Goal: Unclear

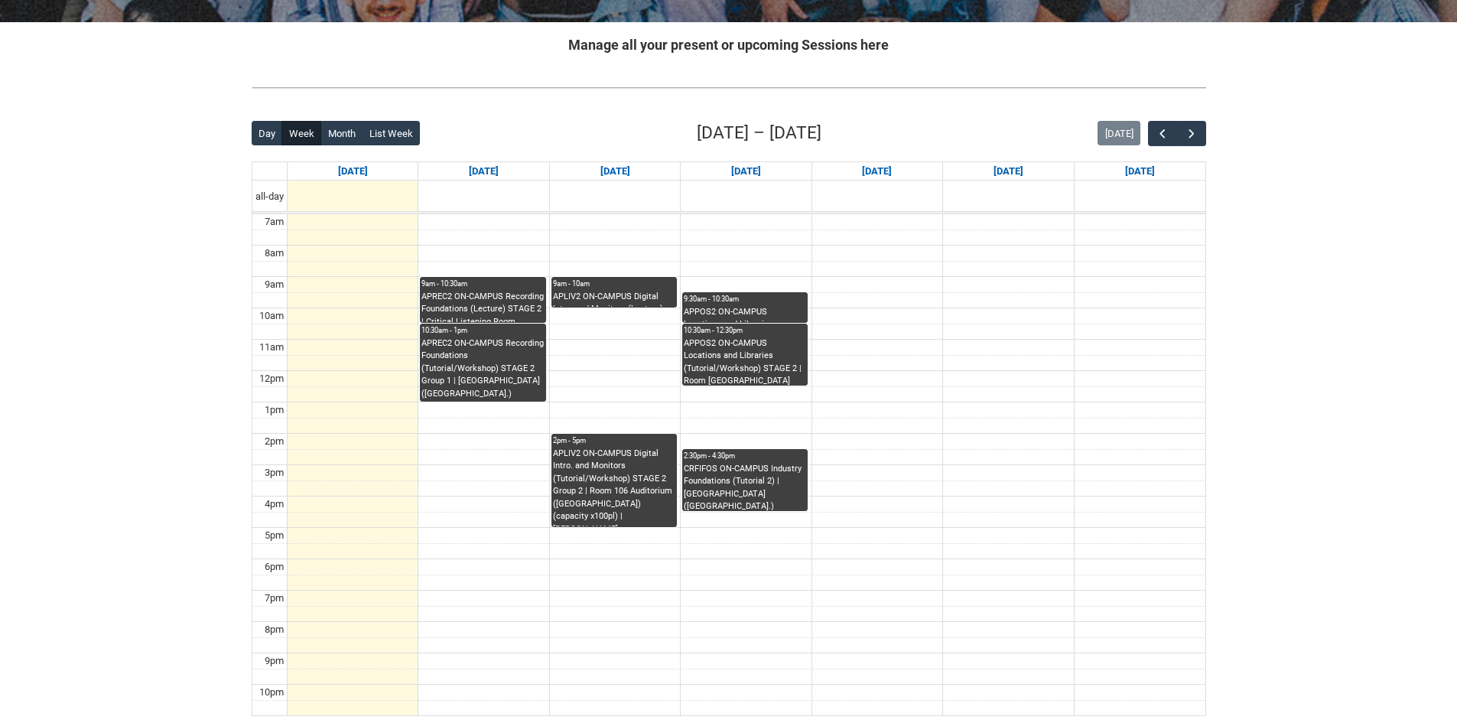
scroll to position [306, 0]
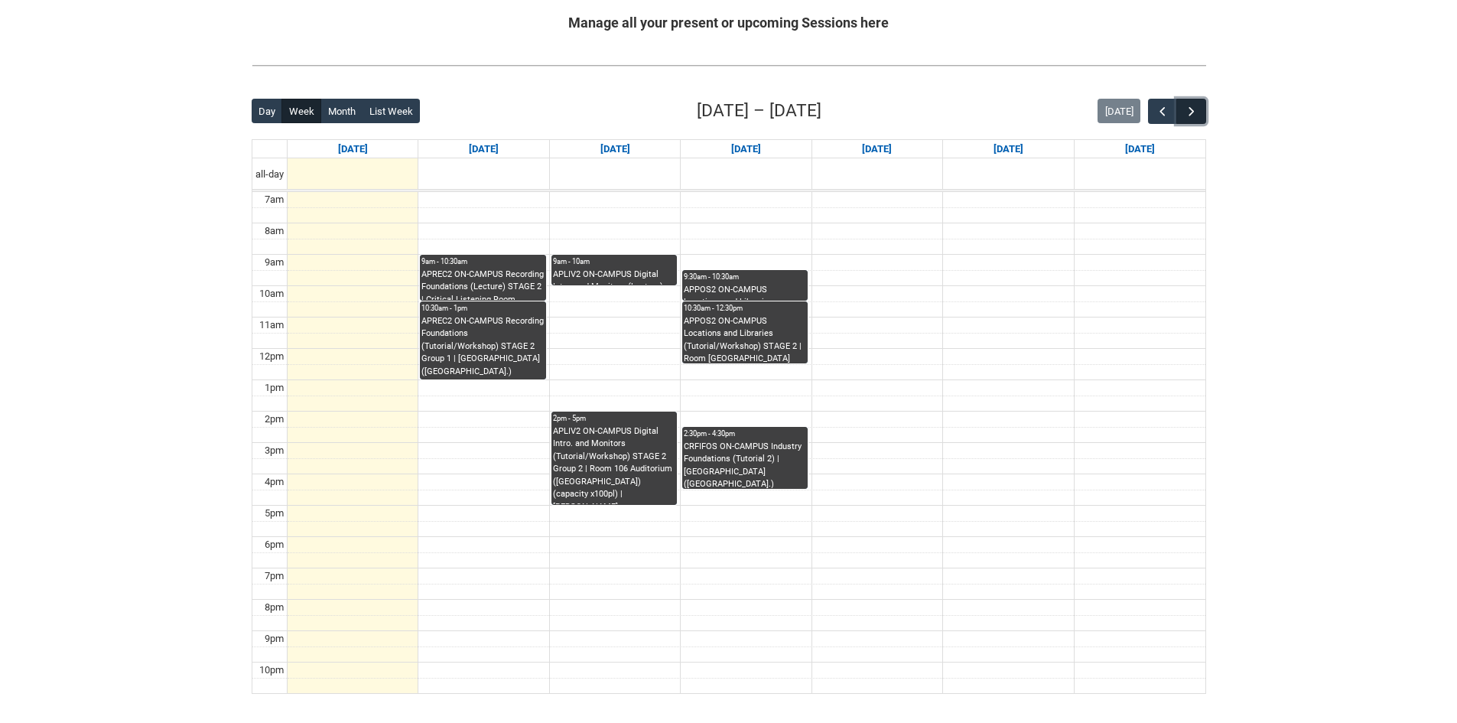
click at [1197, 115] on span "button" at bounding box center [1191, 111] width 15 height 15
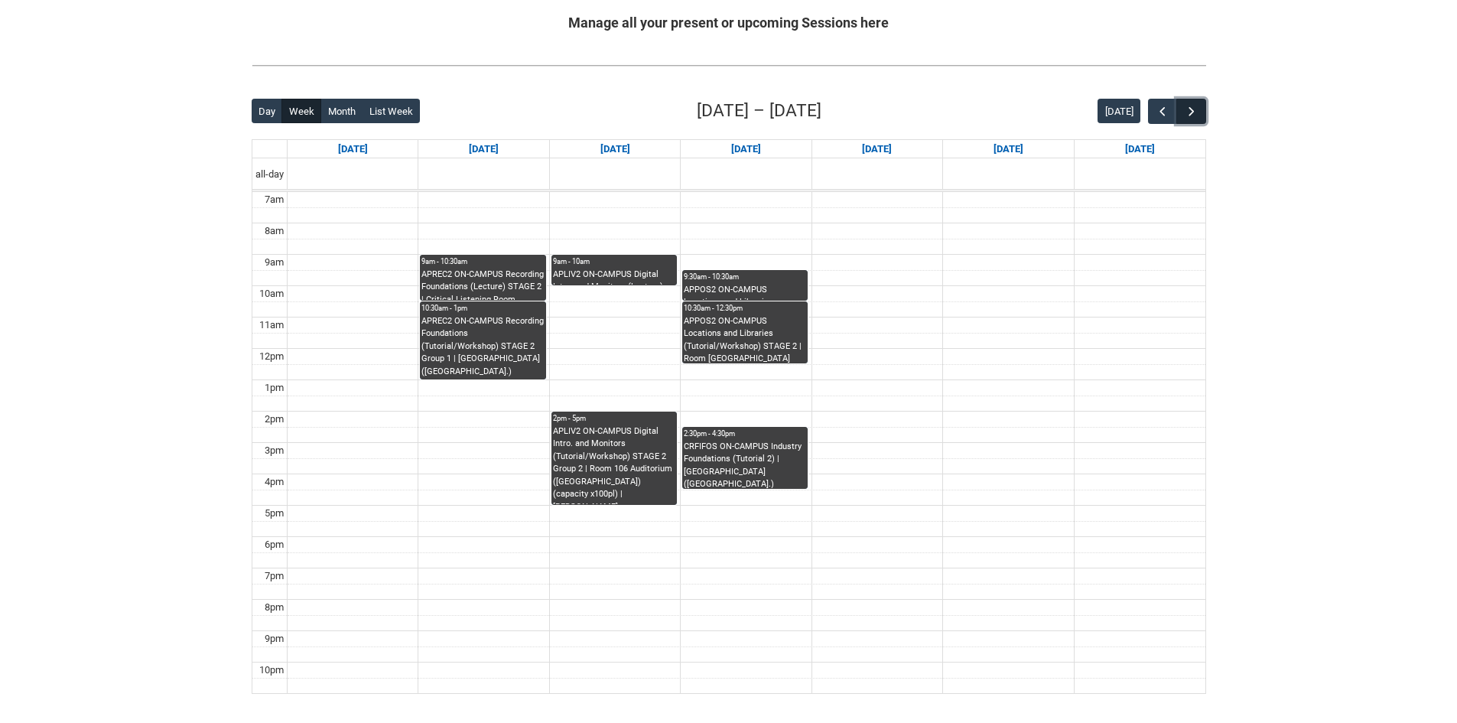
click at [1197, 114] on span "button" at bounding box center [1191, 111] width 15 height 15
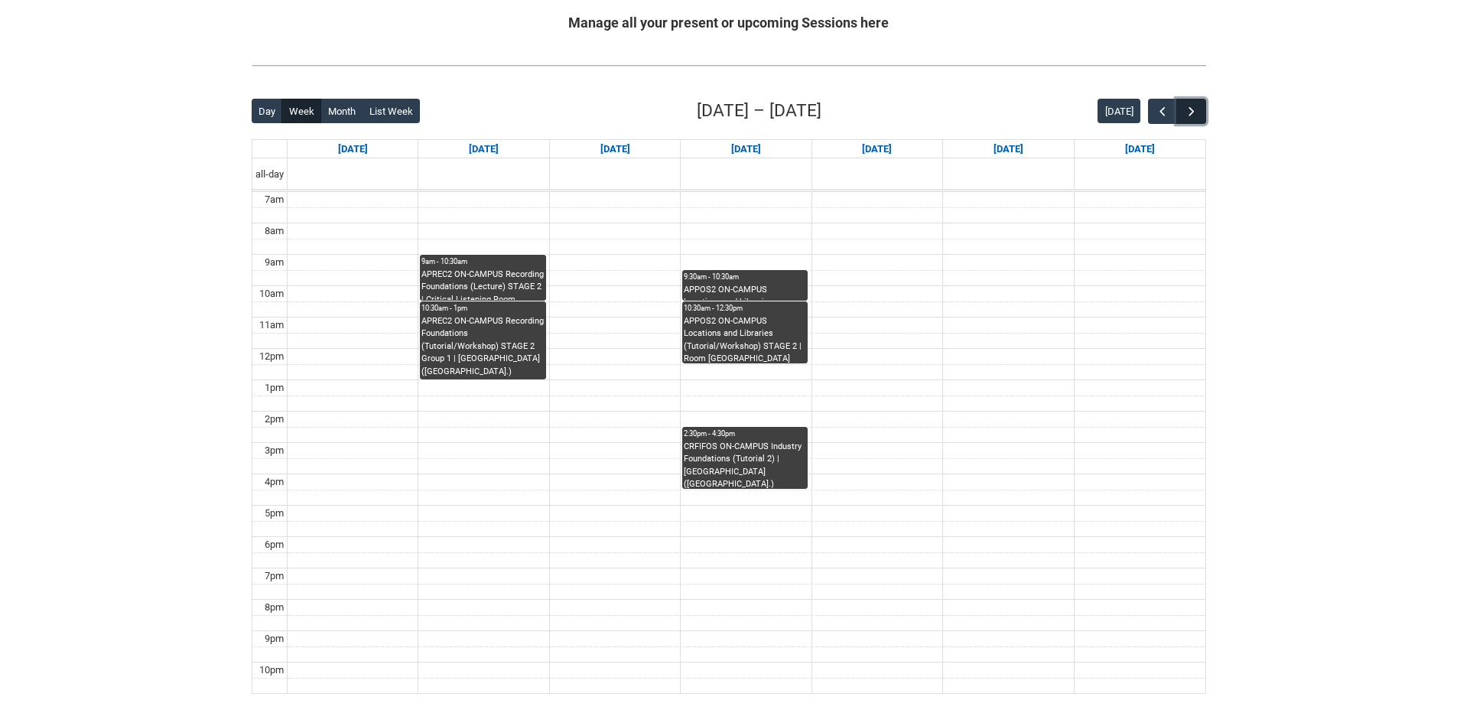
click at [1197, 114] on span "button" at bounding box center [1191, 111] width 15 height 15
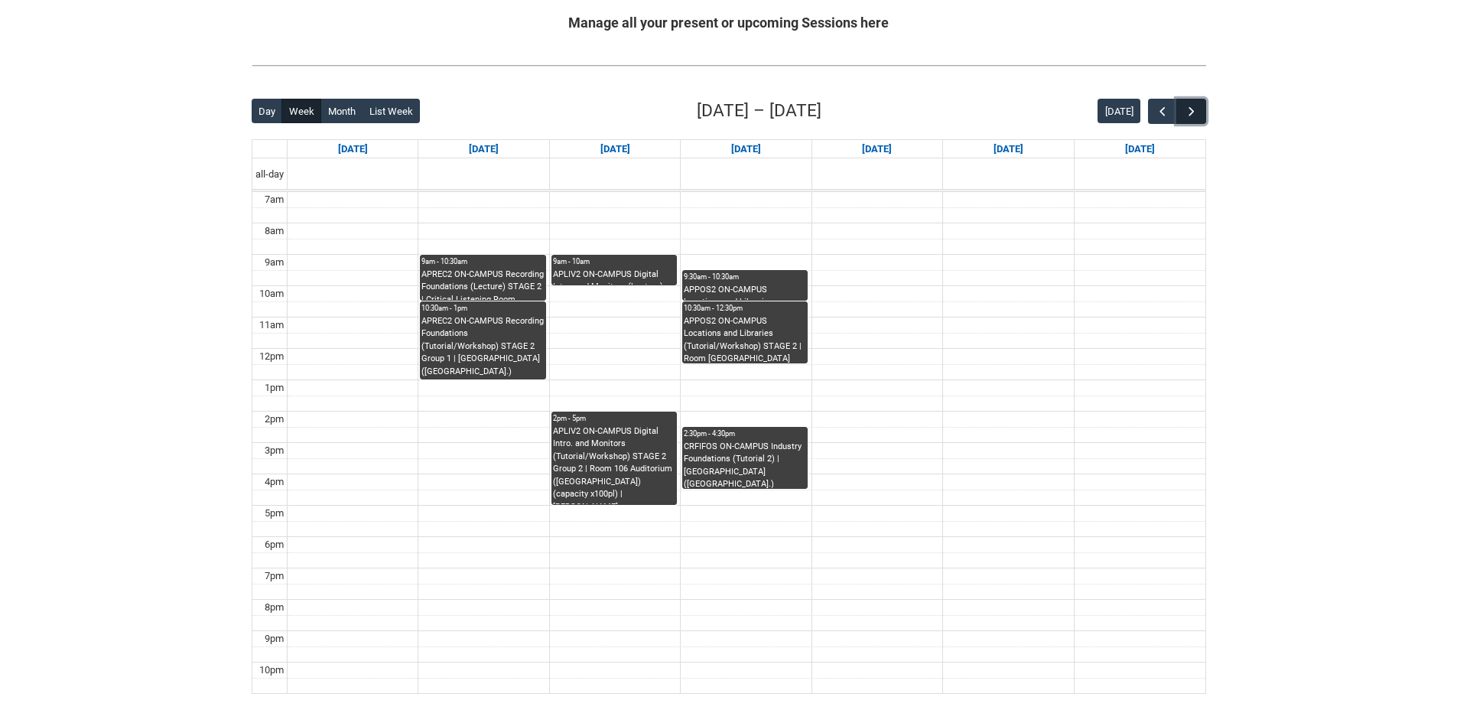
click at [1191, 110] on span "button" at bounding box center [1191, 111] width 15 height 15
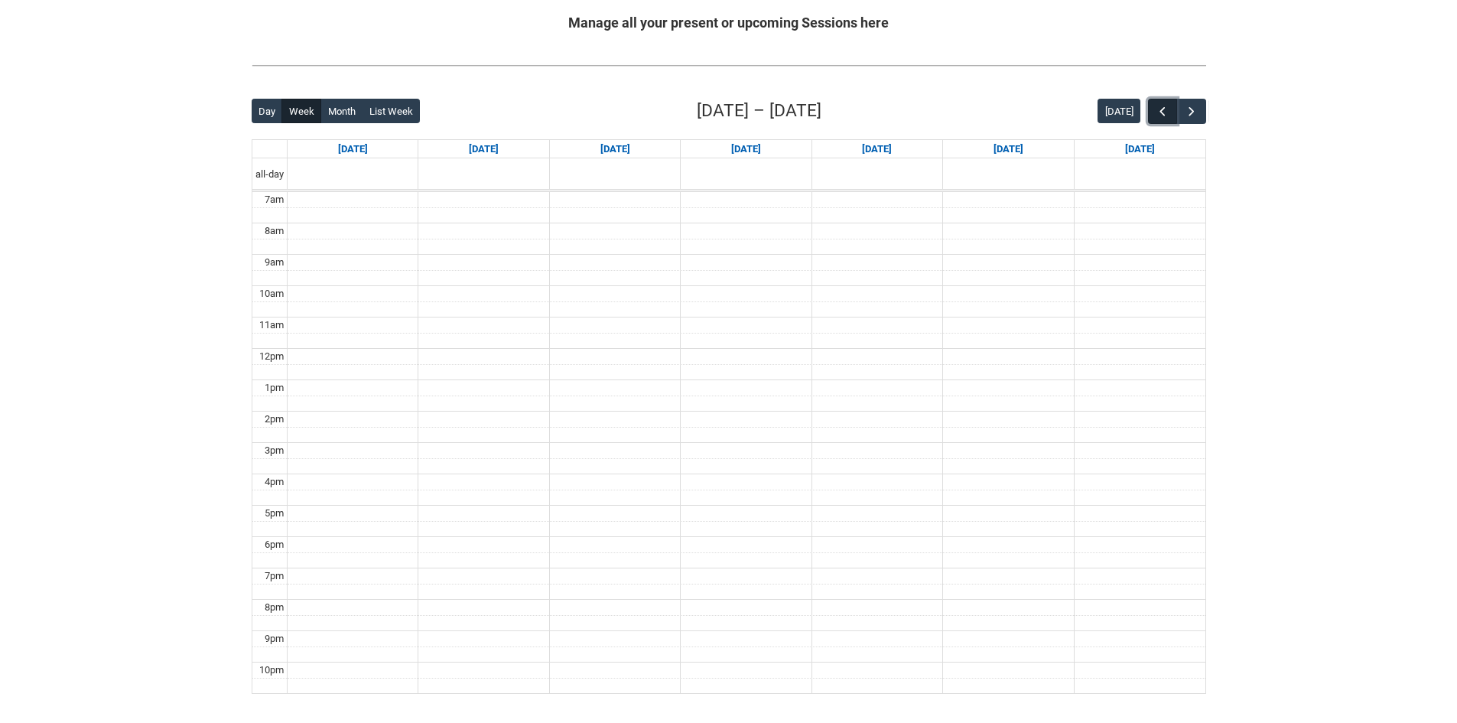
click at [1172, 104] on button "button" at bounding box center [1162, 111] width 29 height 25
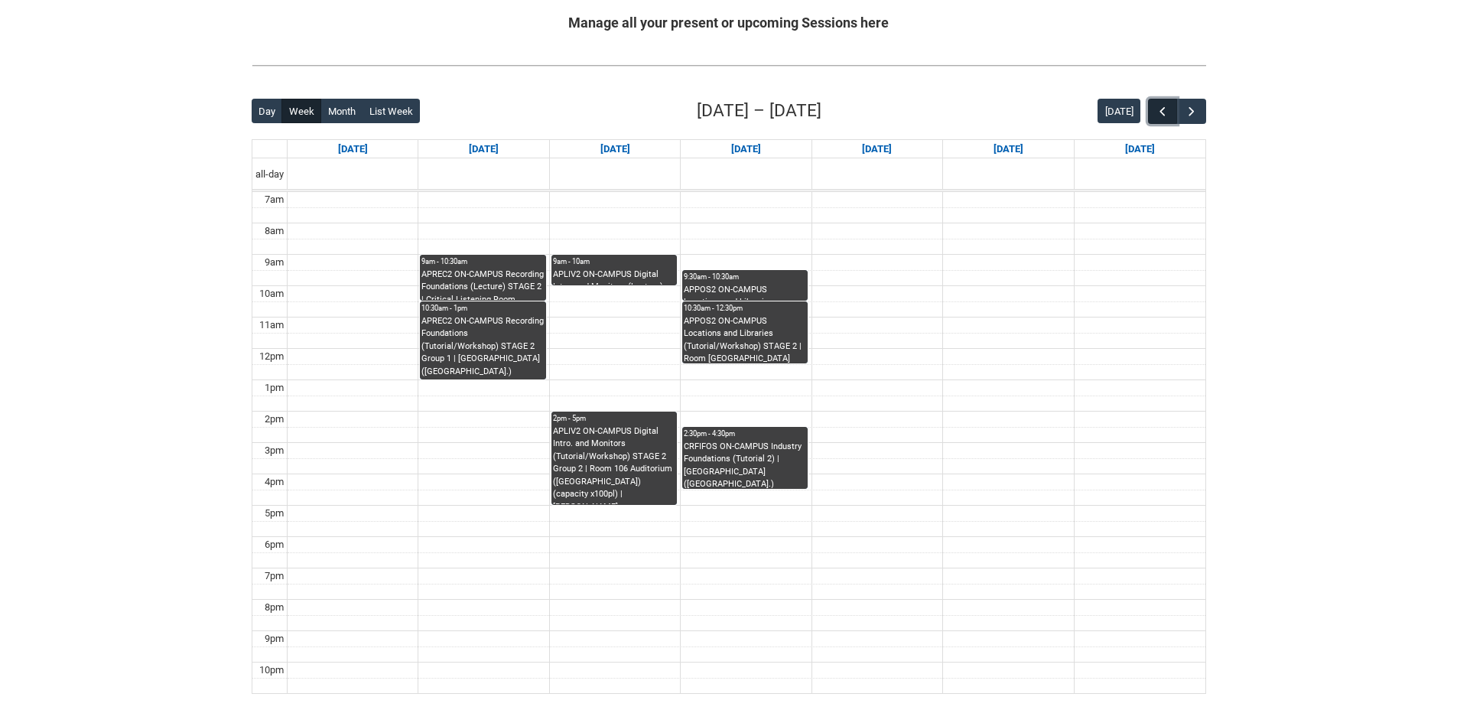
click at [1172, 104] on button "button" at bounding box center [1162, 111] width 29 height 25
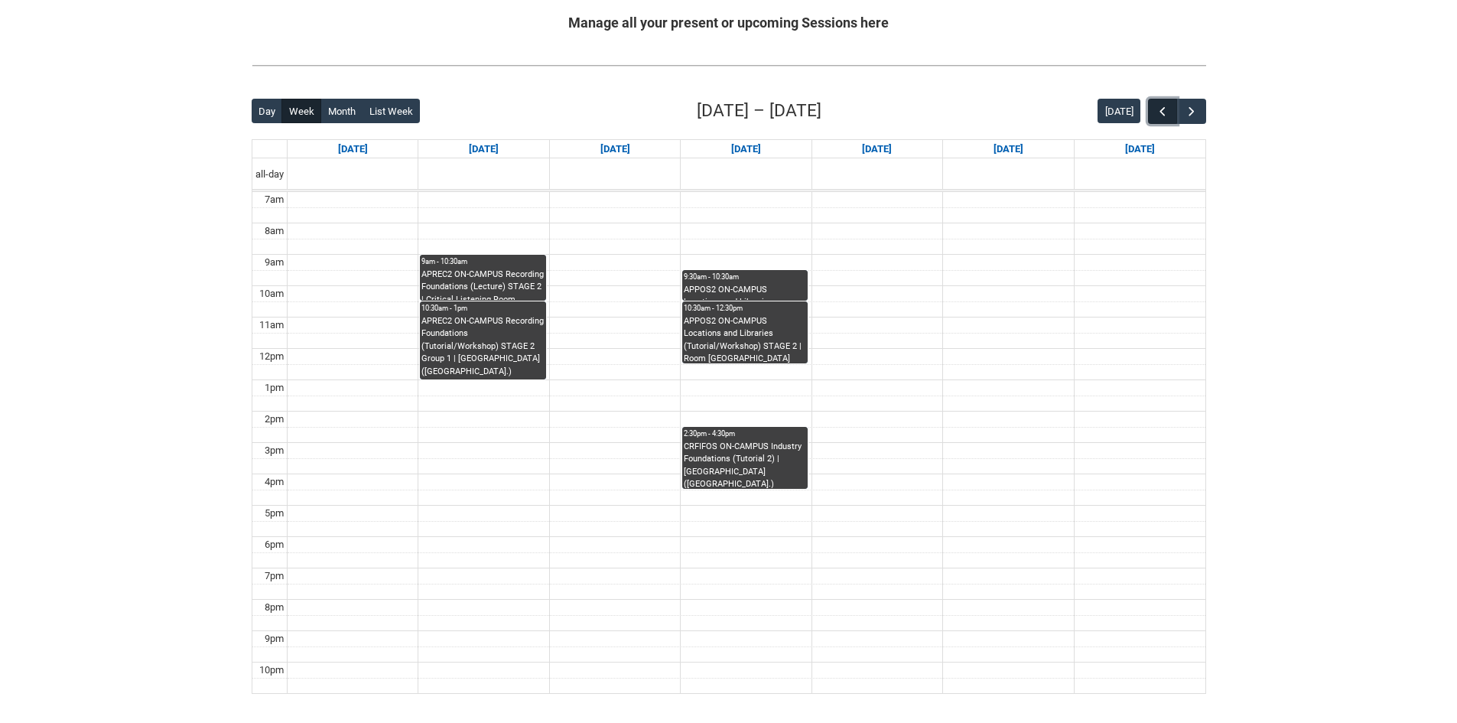
click at [1172, 104] on button "button" at bounding box center [1162, 111] width 29 height 25
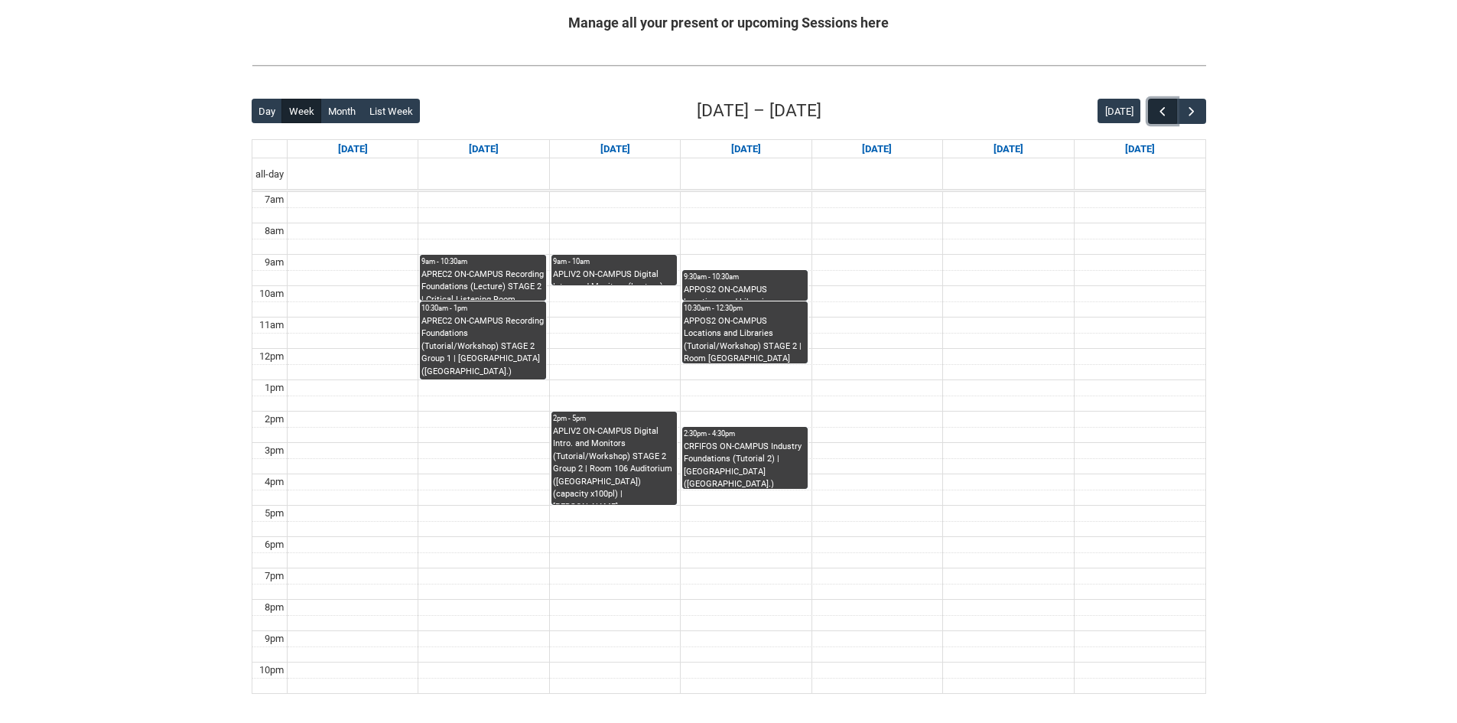
click at [1172, 104] on button "button" at bounding box center [1162, 111] width 29 height 25
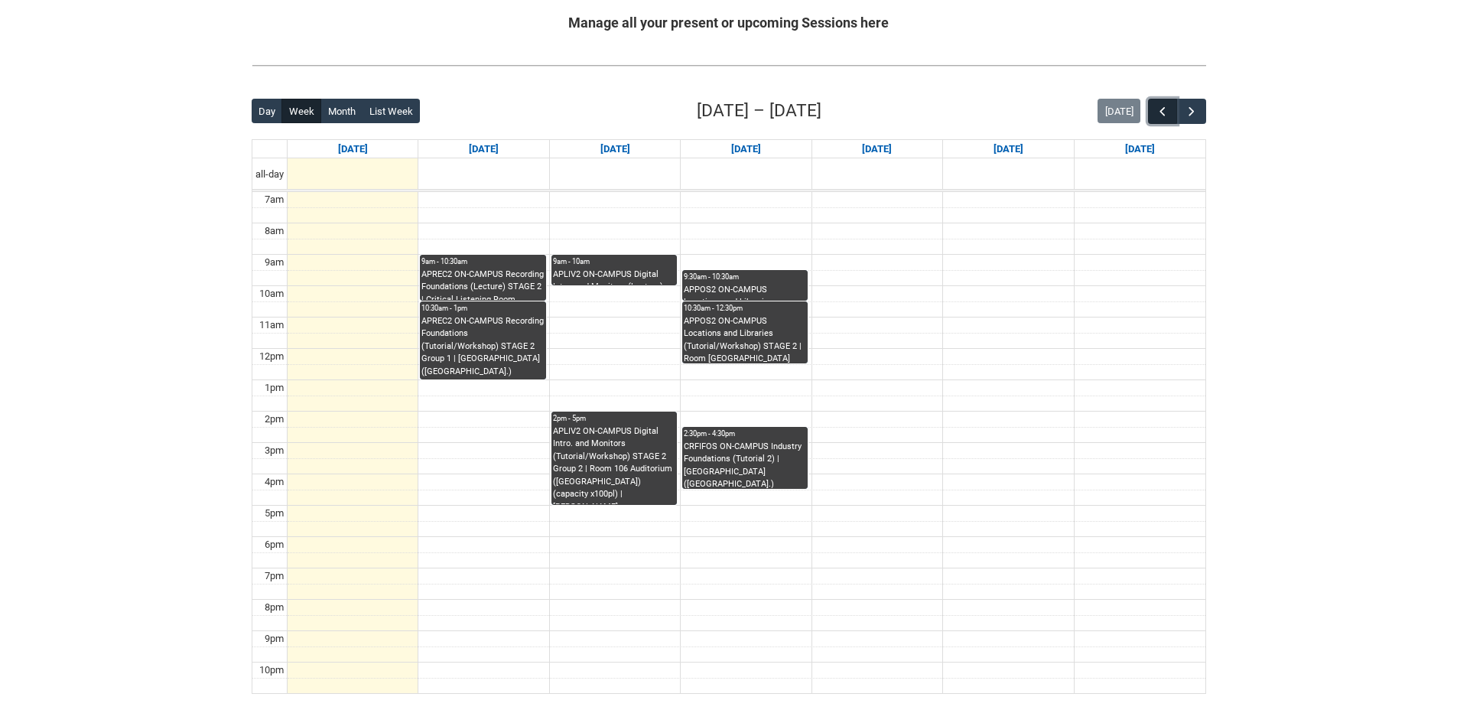
click at [1172, 104] on button "button" at bounding box center [1162, 111] width 29 height 25
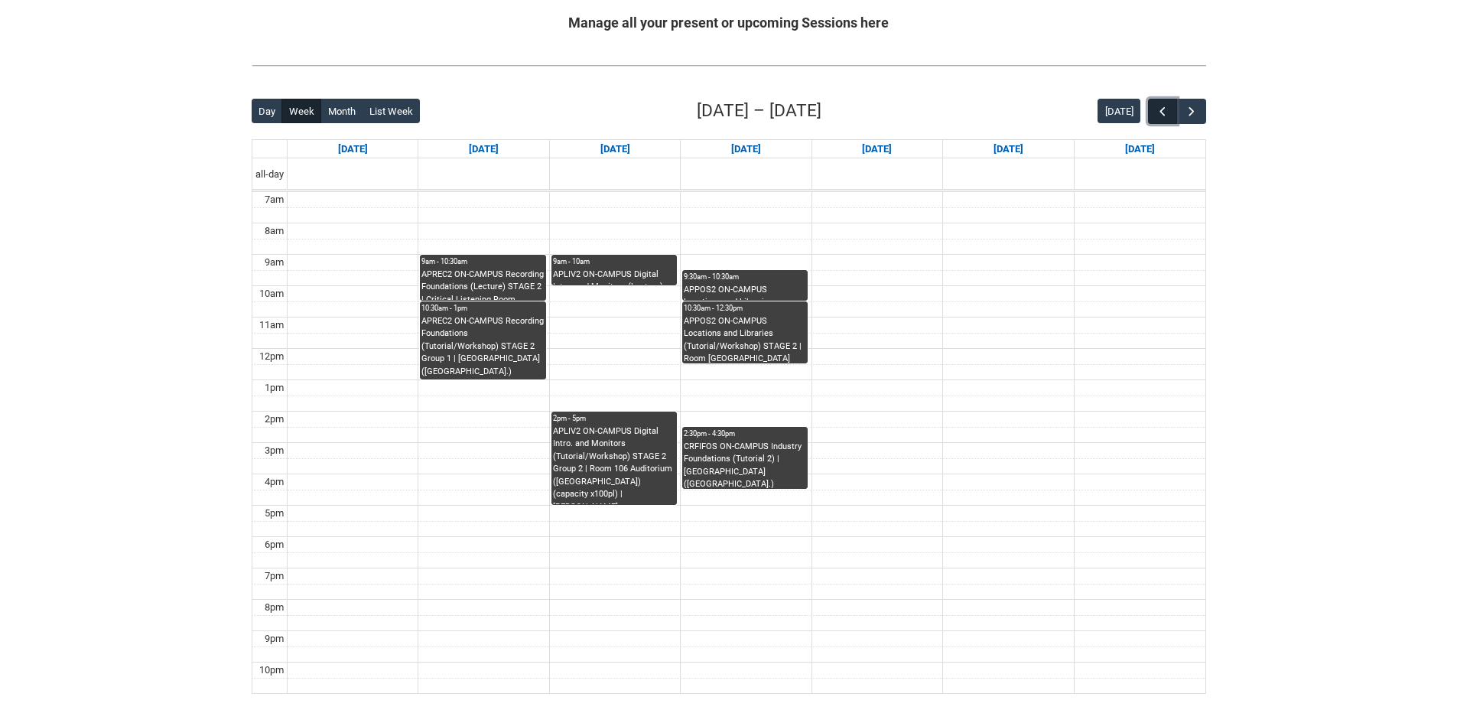
click at [1172, 104] on button "button" at bounding box center [1162, 111] width 29 height 25
click at [1195, 108] on span "button" at bounding box center [1191, 111] width 15 height 15
